Goal: Download file/media

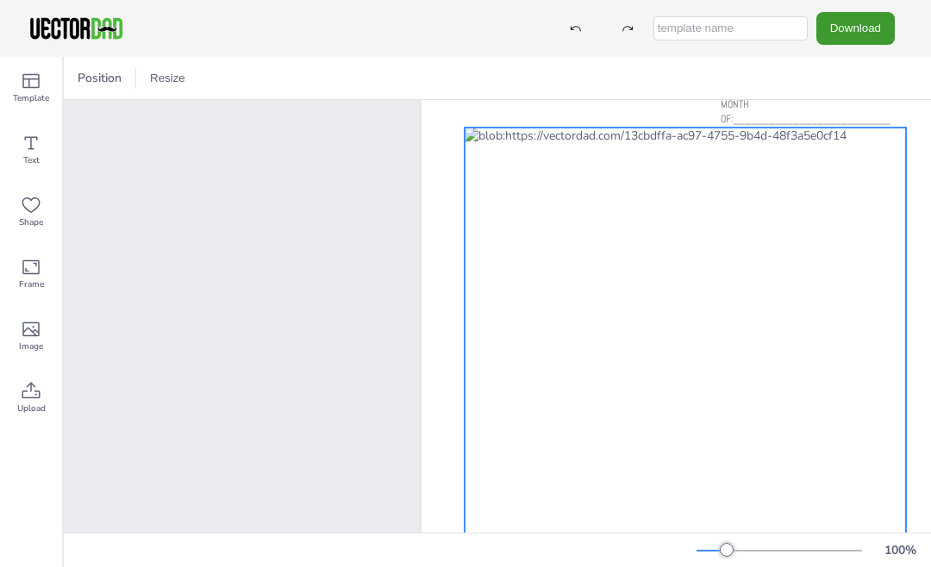
click at [857, 136] on div at bounding box center [685, 385] width 441 height 514
click at [34, 150] on icon at bounding box center [31, 143] width 21 height 21
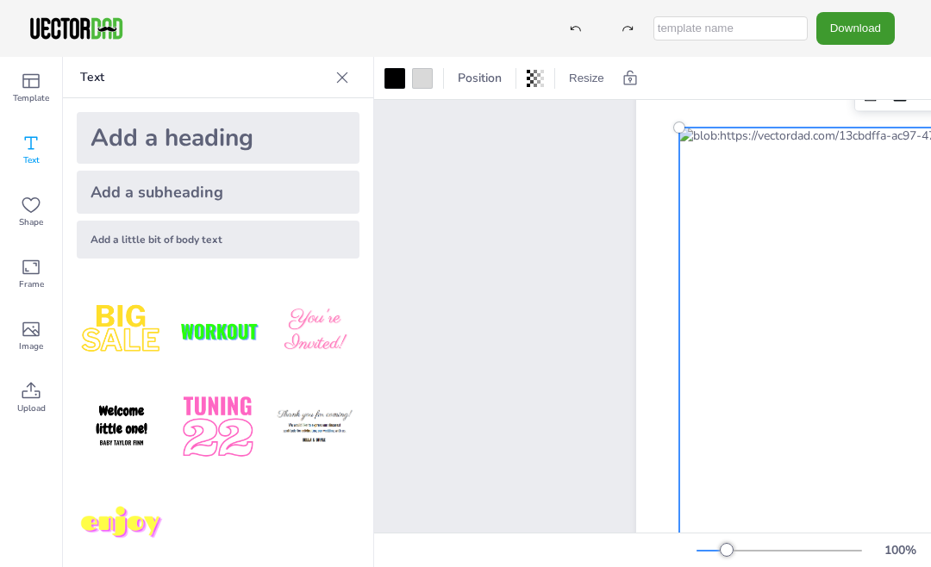
click at [336, 82] on icon at bounding box center [342, 77] width 17 height 17
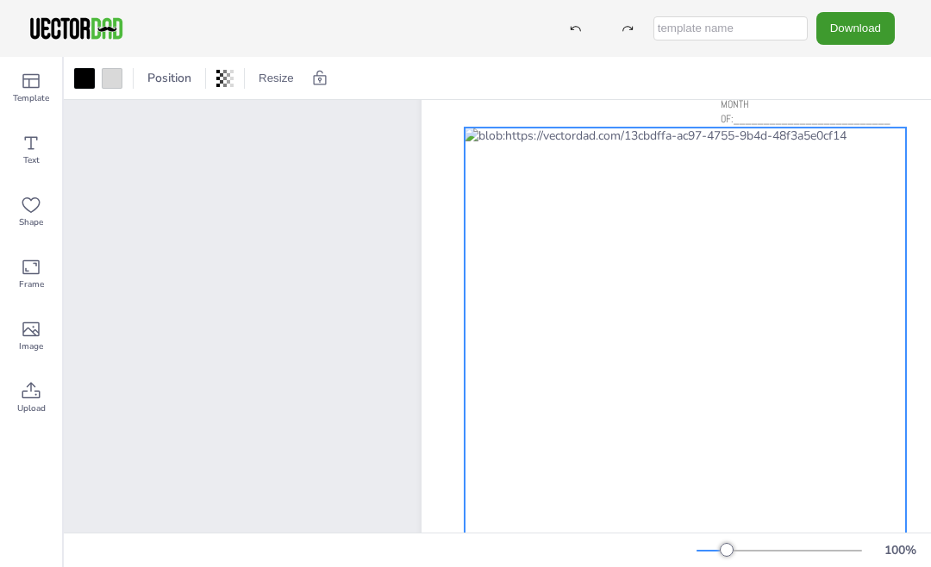
click at [876, 138] on div at bounding box center [685, 385] width 441 height 514
click at [41, 149] on div "Text" at bounding box center [31, 150] width 62 height 62
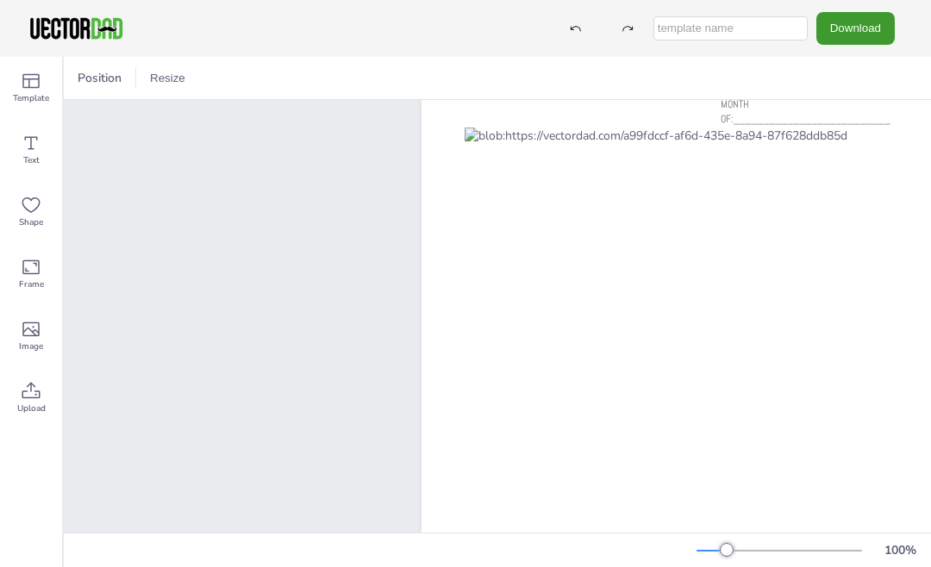
click at [871, 30] on button "Download" at bounding box center [856, 28] width 78 height 32
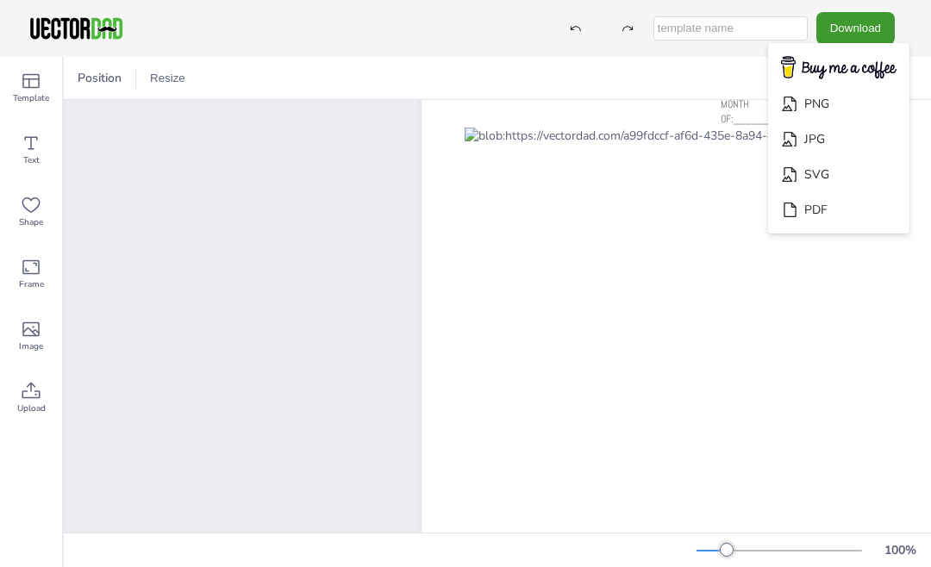
click at [842, 208] on li "PDF" at bounding box center [838, 209] width 141 height 35
